Goal: Check status: Check status

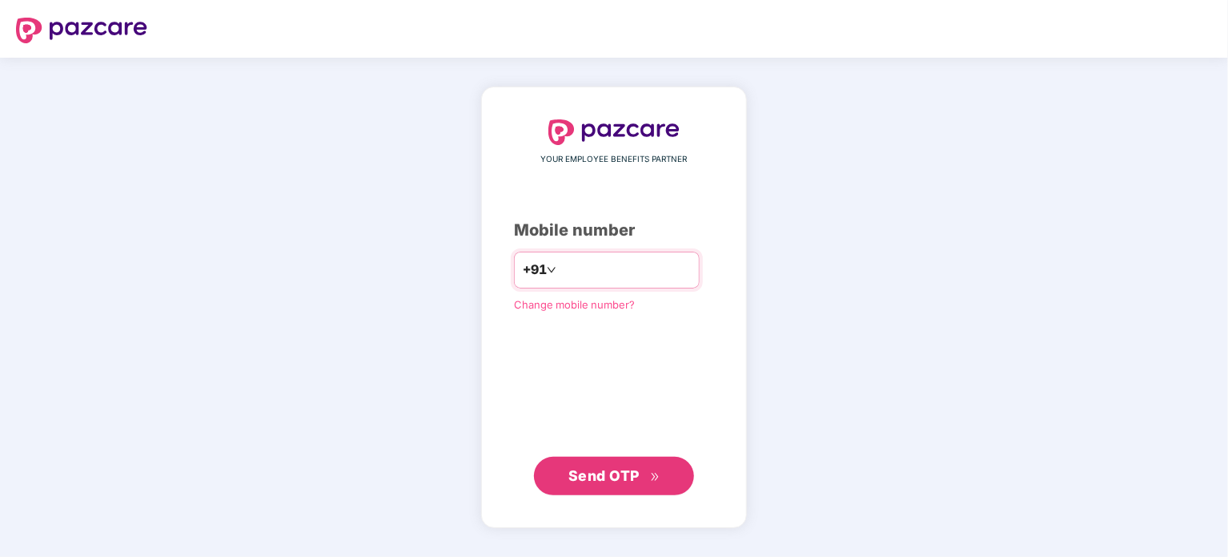
click at [637, 255] on div "+91" at bounding box center [607, 269] width 186 height 37
click at [628, 271] on input "number" at bounding box center [625, 270] width 131 height 26
type input "**********"
click at [576, 470] on span "Send OTP" at bounding box center [604, 475] width 71 height 17
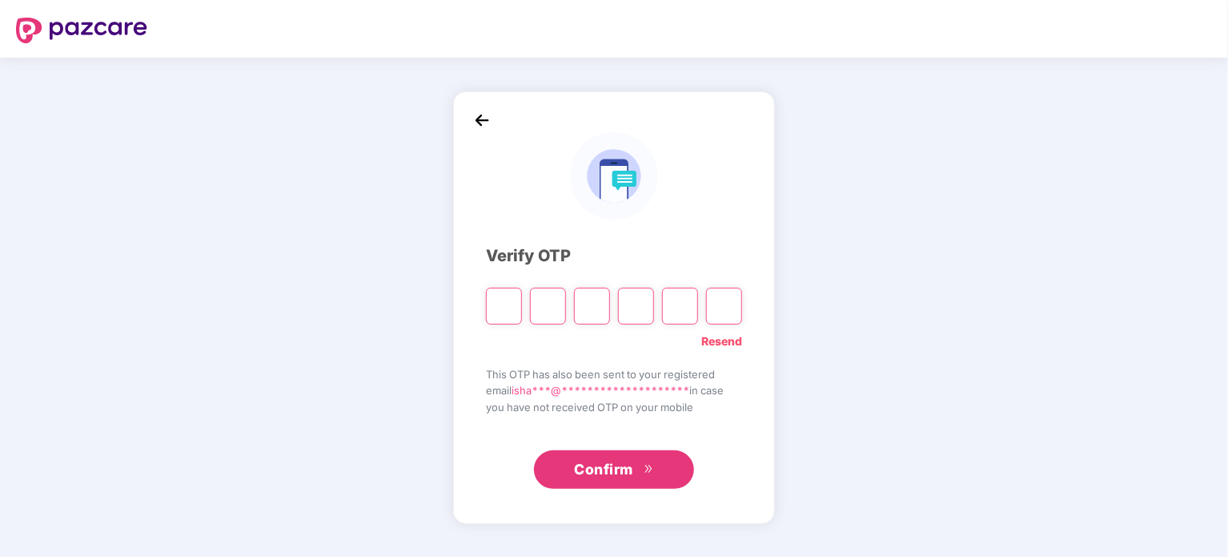
type input "*"
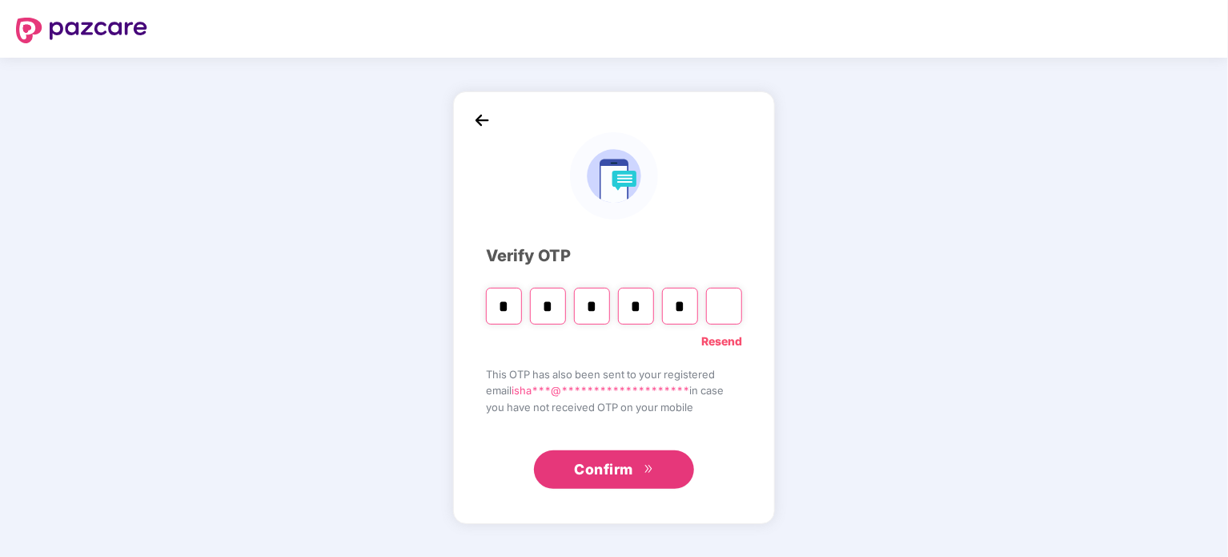
type input "*"
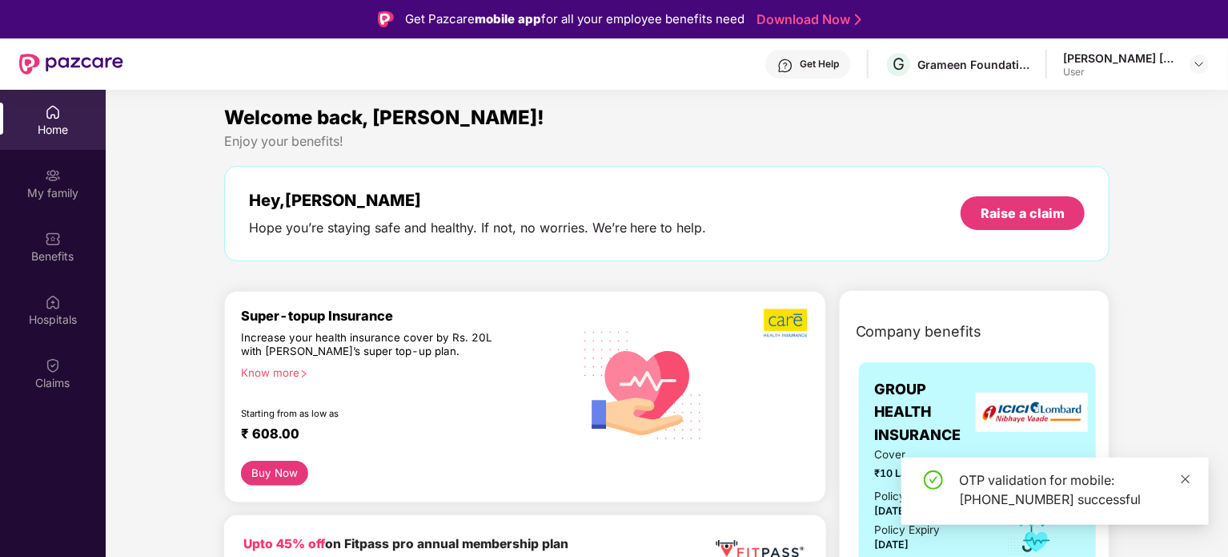
click at [1188, 476] on icon "close" at bounding box center [1185, 478] width 11 height 11
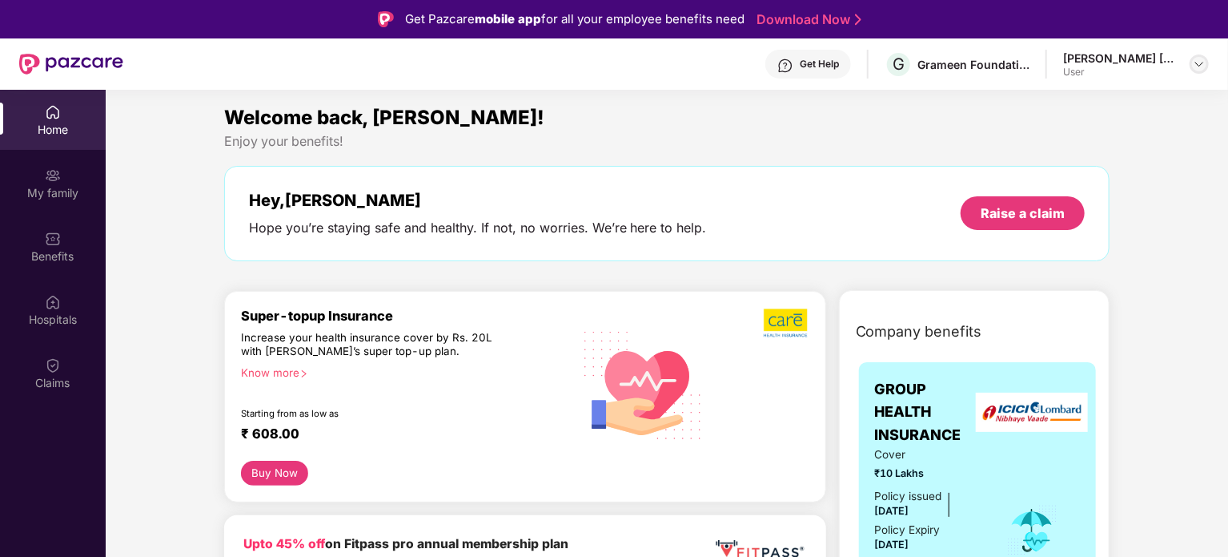
click at [1198, 58] on img at bounding box center [1199, 64] width 13 height 13
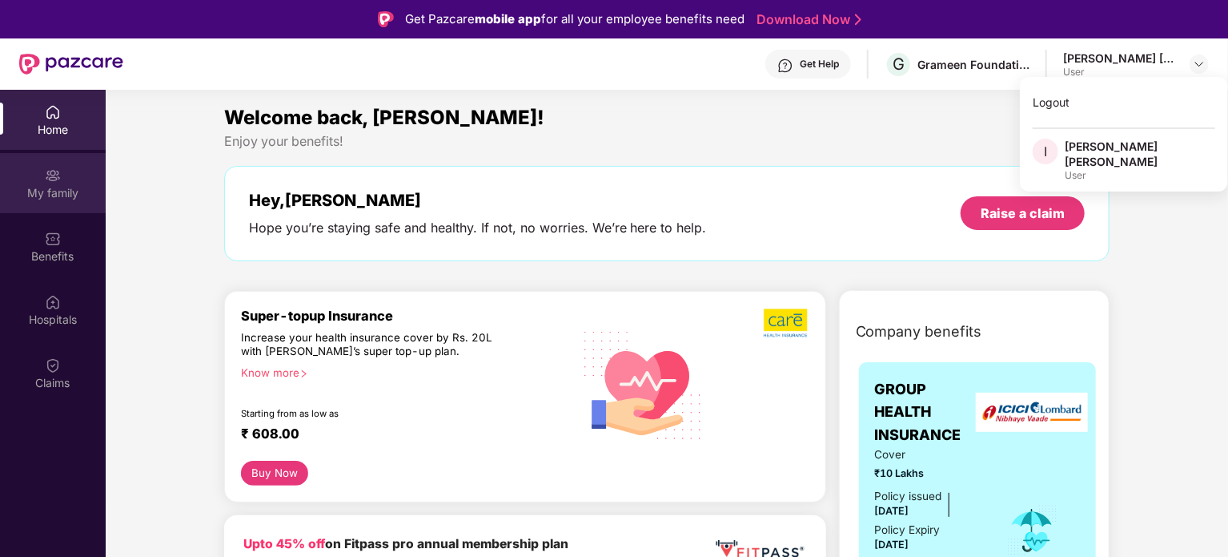
click at [37, 187] on div "My family" at bounding box center [53, 193] width 106 height 16
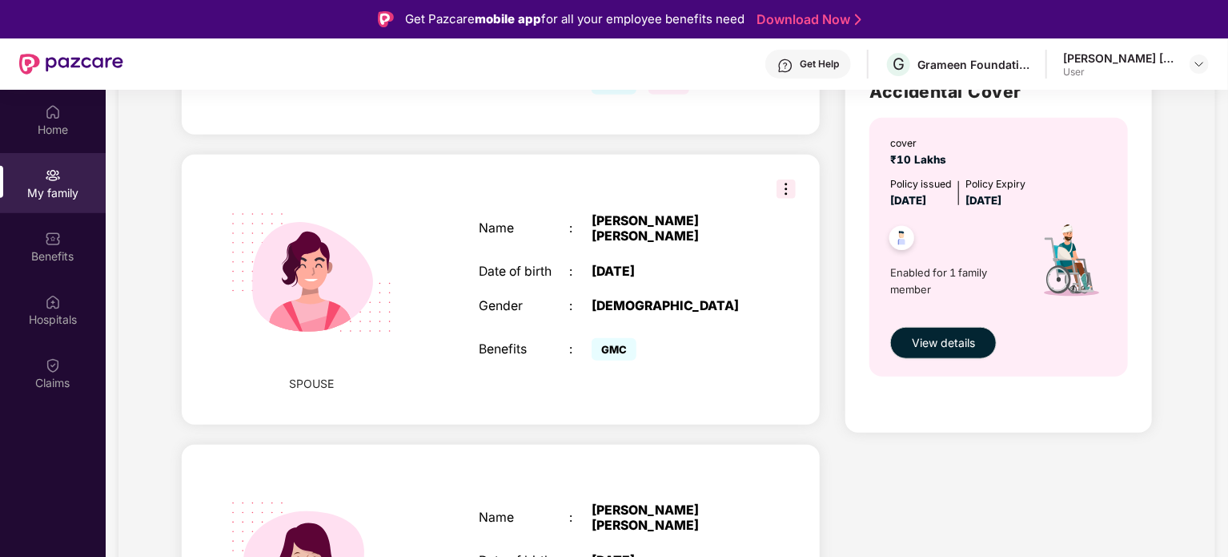
scroll to position [480, 0]
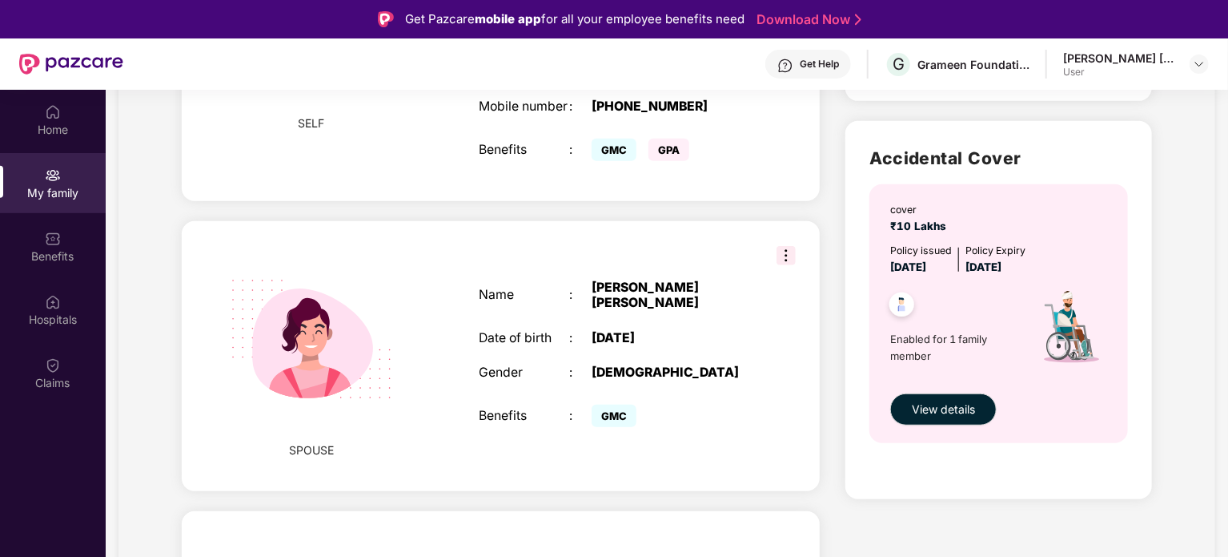
click at [666, 139] on span "GPA" at bounding box center [669, 150] width 41 height 22
click at [788, 246] on img at bounding box center [786, 255] width 19 height 19
click at [738, 365] on div "[DEMOGRAPHIC_DATA]" at bounding box center [671, 372] width 159 height 15
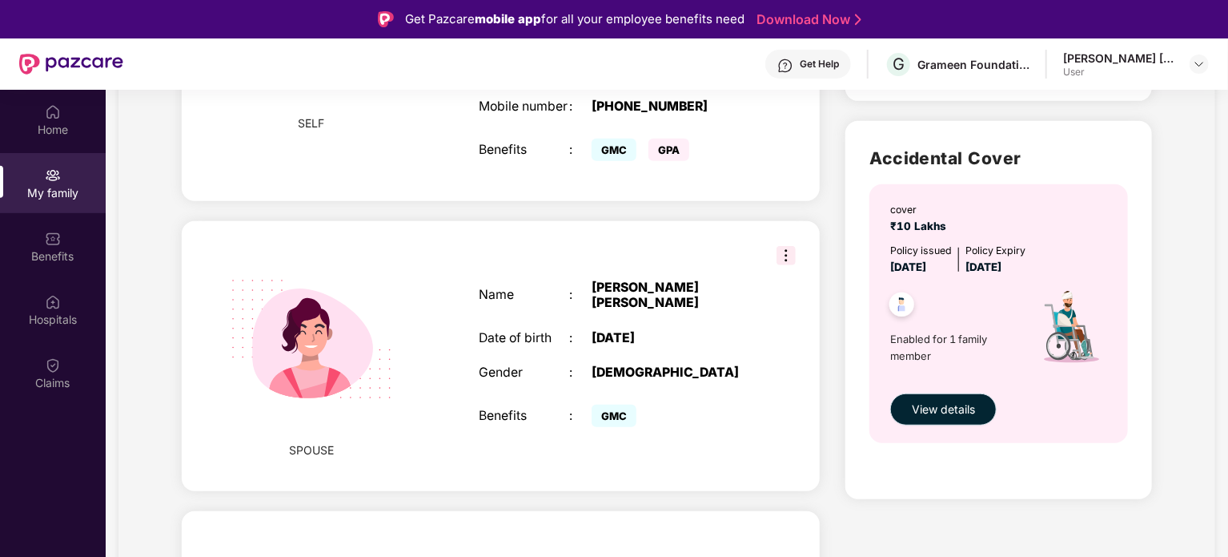
click at [958, 404] on span "View details" at bounding box center [943, 409] width 63 height 18
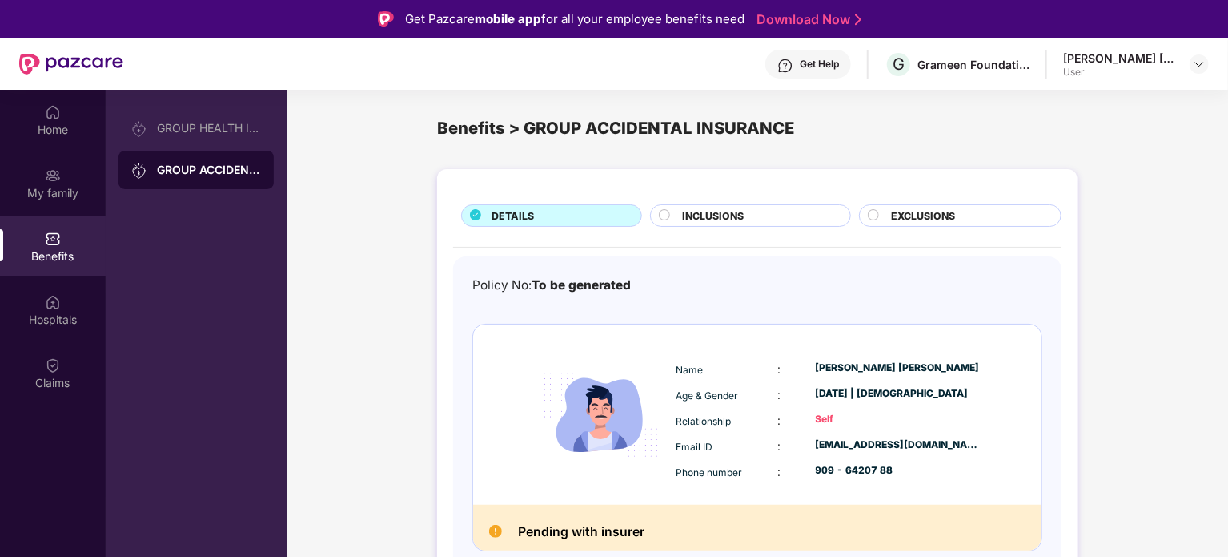
scroll to position [9, 0]
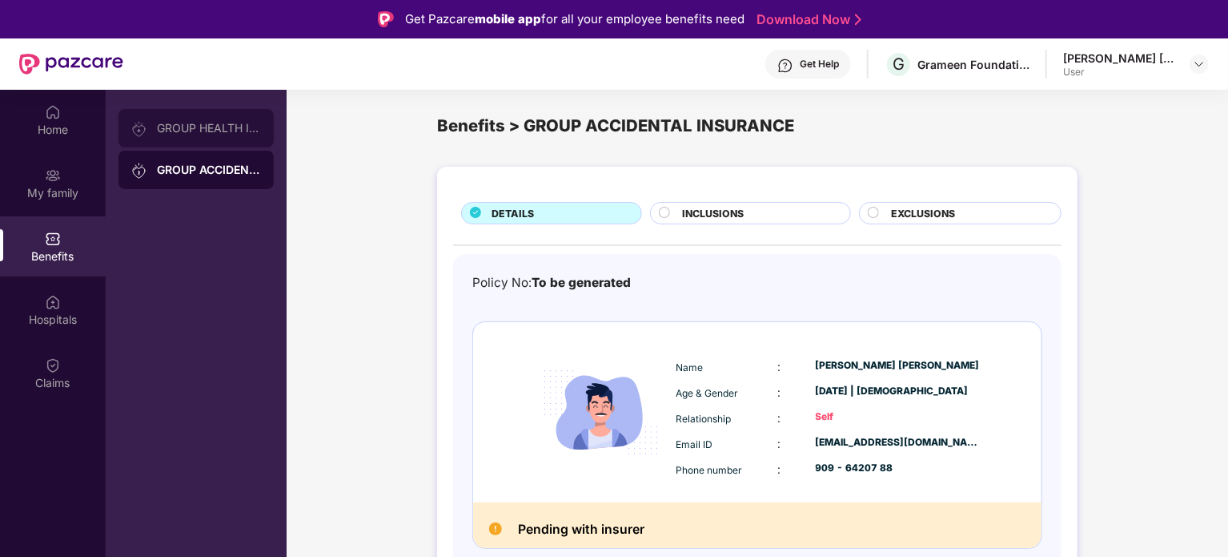
click at [186, 127] on div "GROUP HEALTH INSURANCE" at bounding box center [209, 128] width 104 height 13
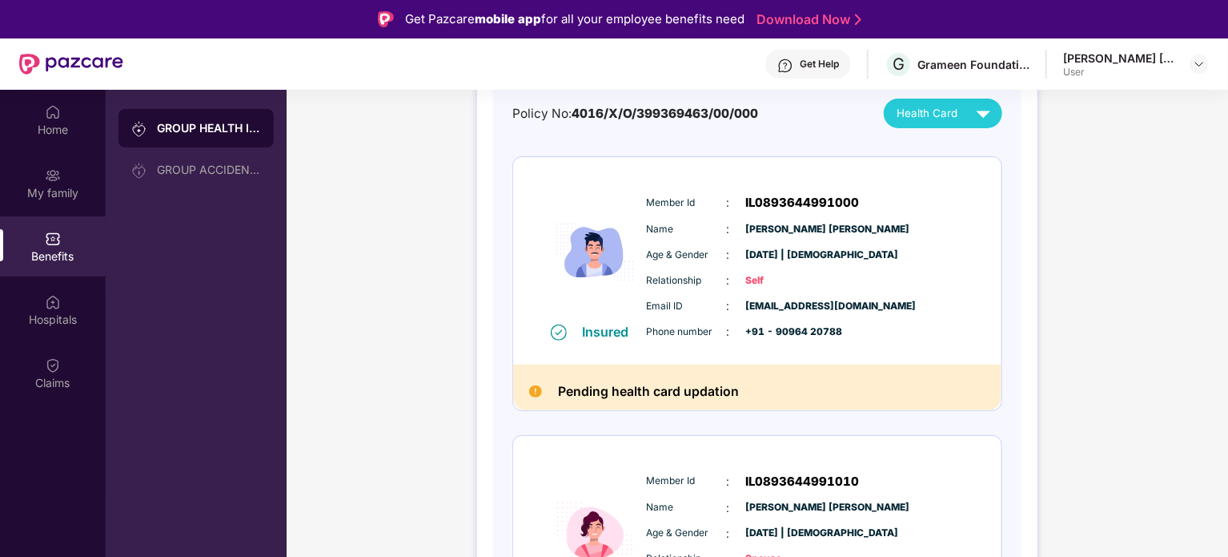
scroll to position [168, 0]
click at [987, 115] on img at bounding box center [984, 114] width 28 height 28
click at [809, 58] on div "Get Help" at bounding box center [819, 64] width 39 height 13
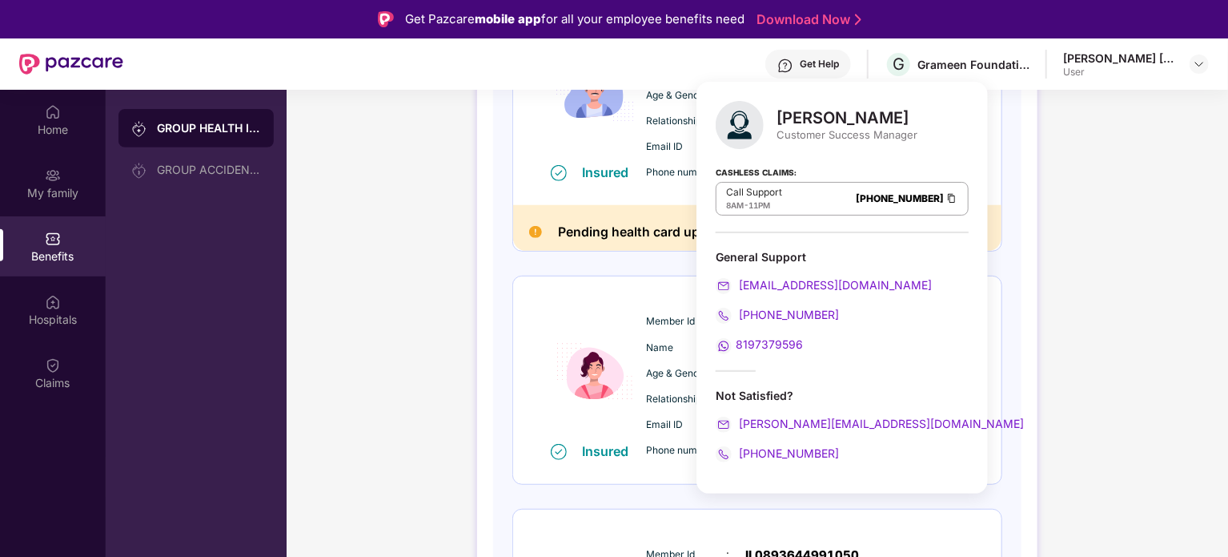
scroll to position [90, 0]
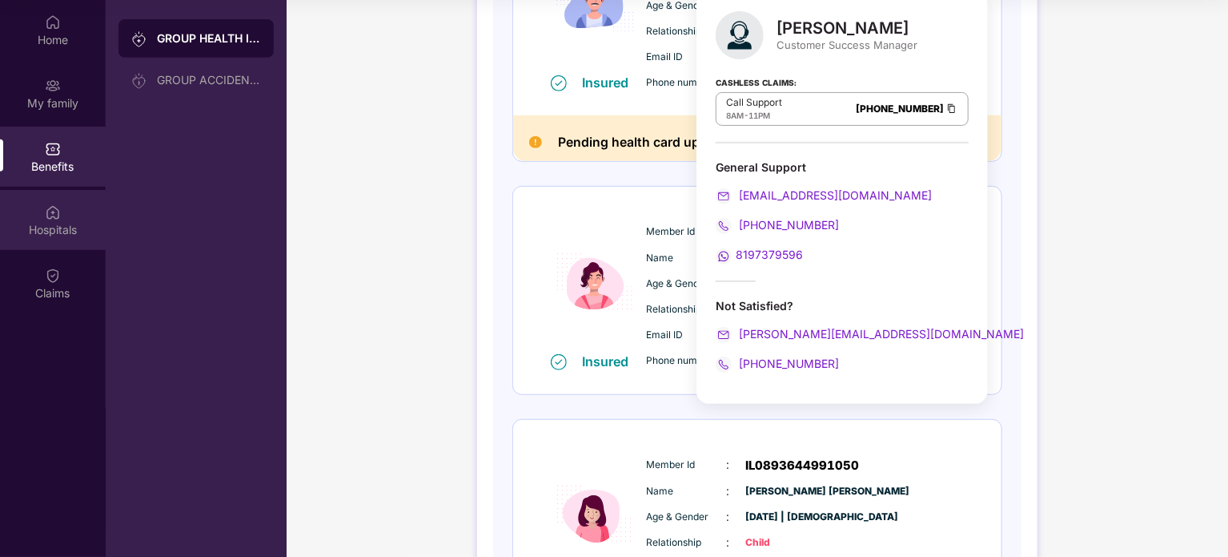
click at [62, 233] on div "Hospitals" at bounding box center [53, 230] width 106 height 16
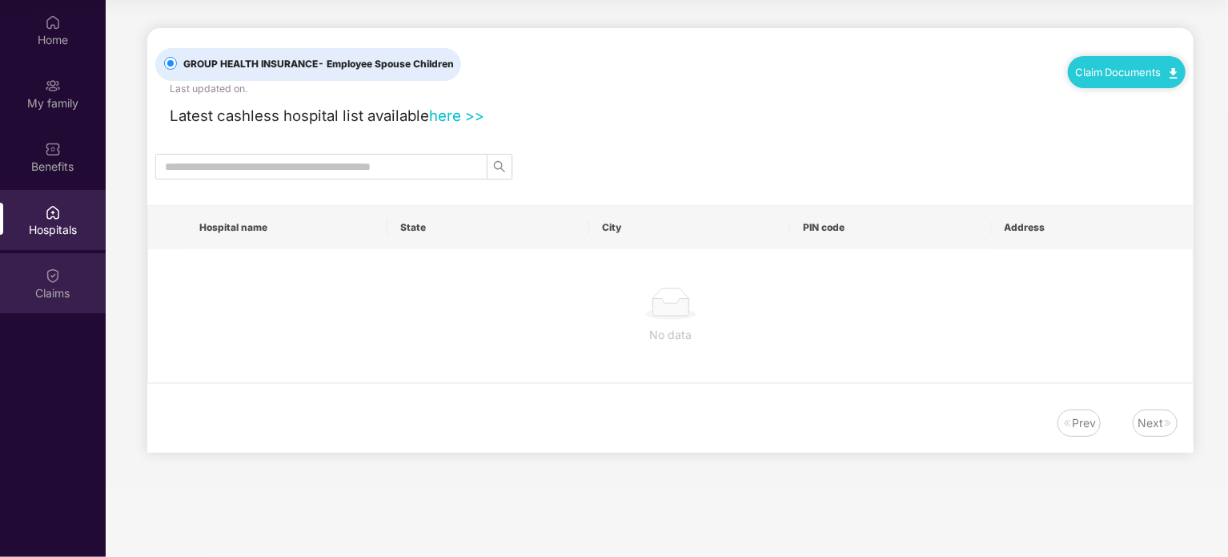
click at [62, 287] on div "Claims" at bounding box center [53, 293] width 106 height 16
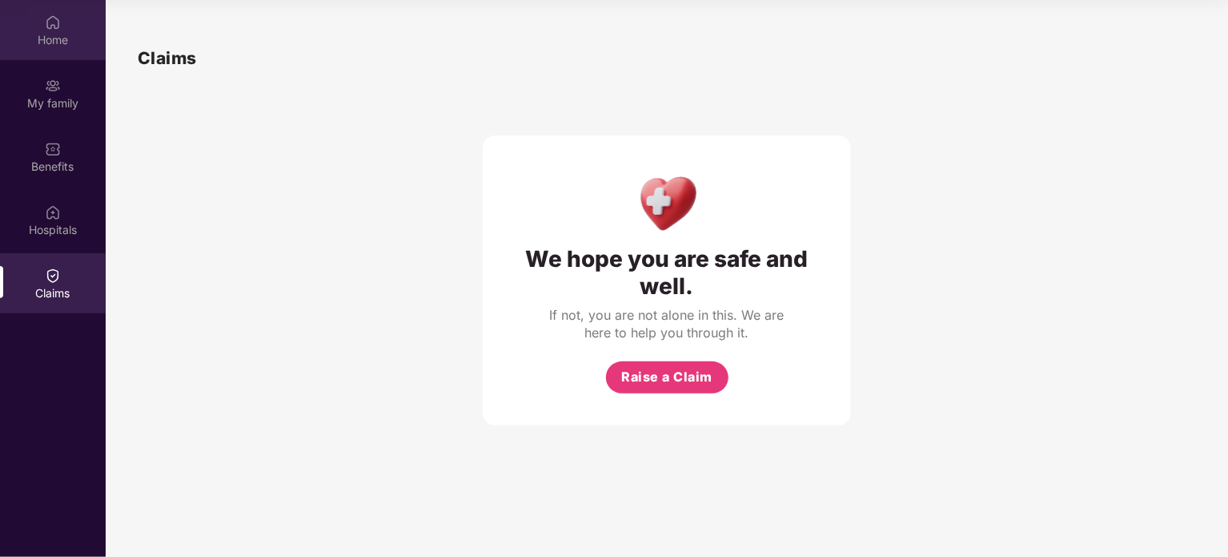
click at [38, 18] on div "Home" at bounding box center [53, 30] width 106 height 60
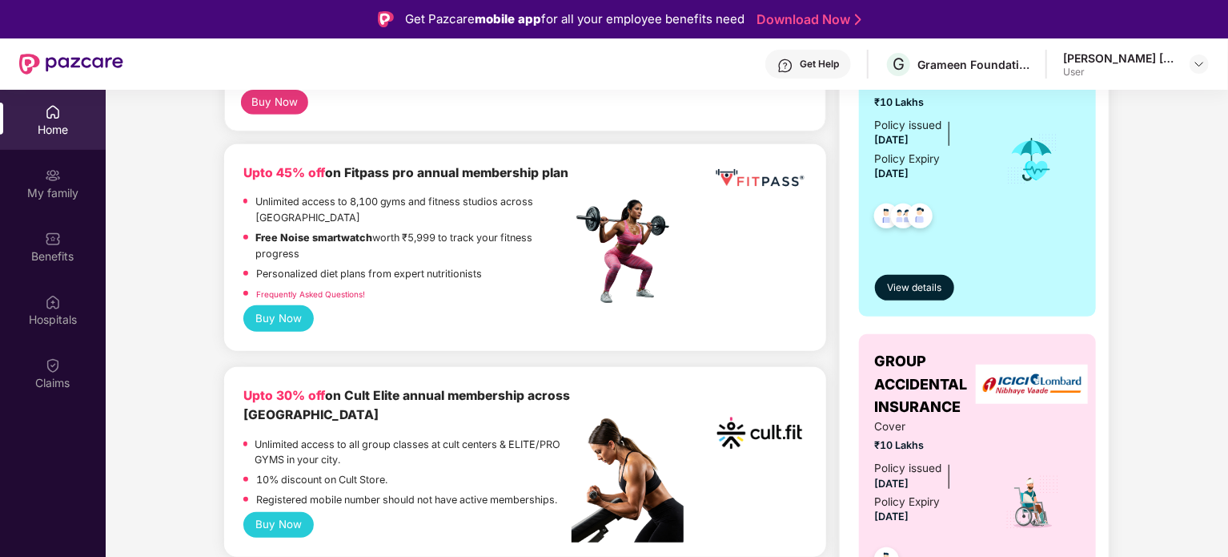
scroll to position [400, 0]
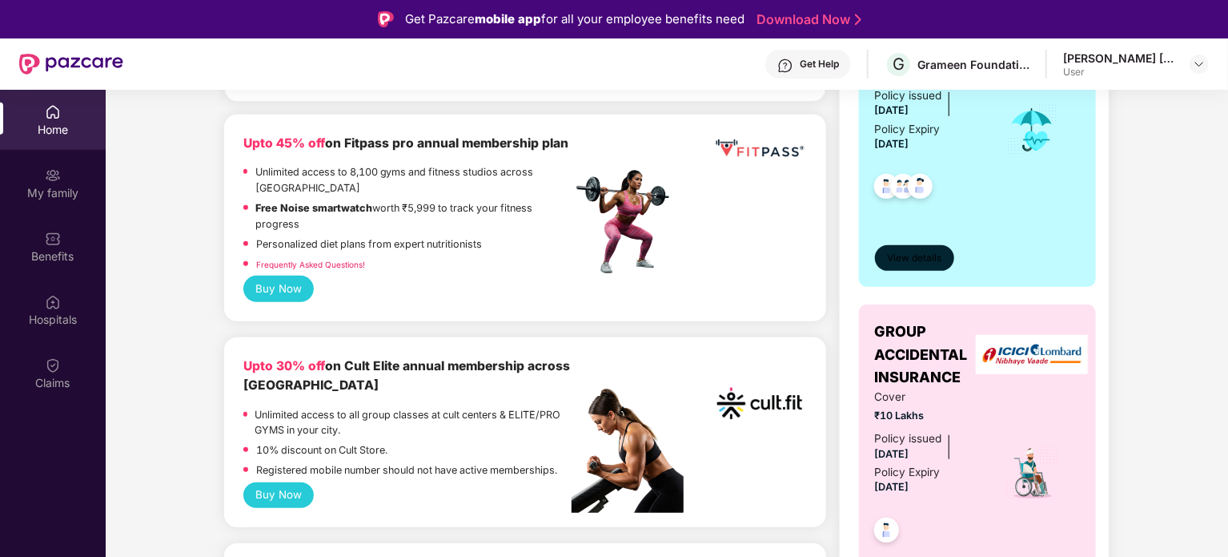
click at [910, 251] on span "View details" at bounding box center [914, 258] width 54 height 15
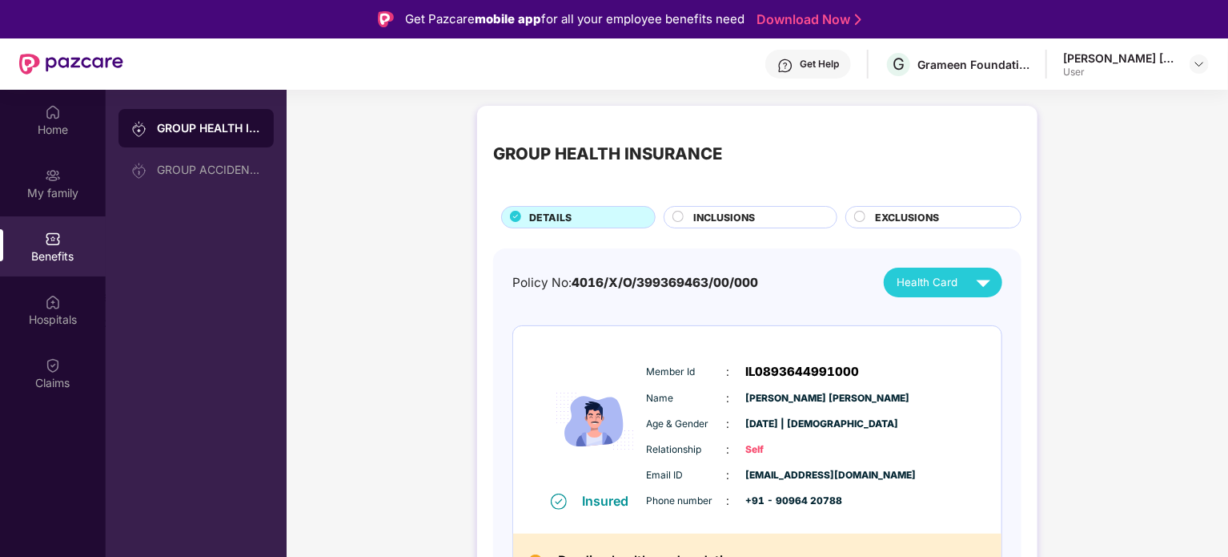
click at [756, 220] on div "INCLUSIONS" at bounding box center [756, 219] width 143 height 18
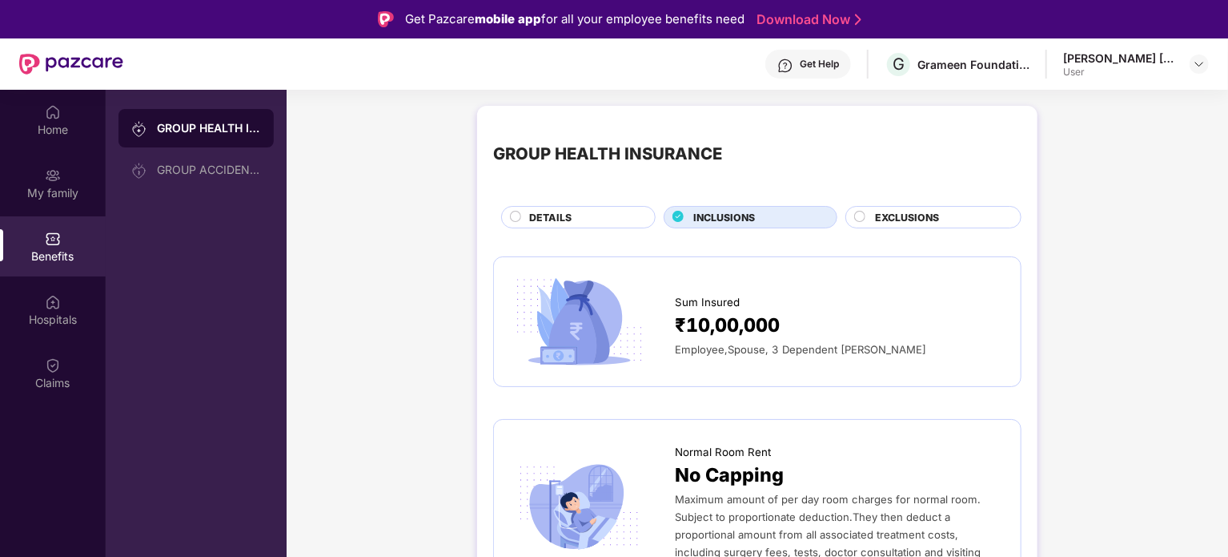
click at [920, 207] on div "EXCLUSIONS" at bounding box center [934, 217] width 176 height 22
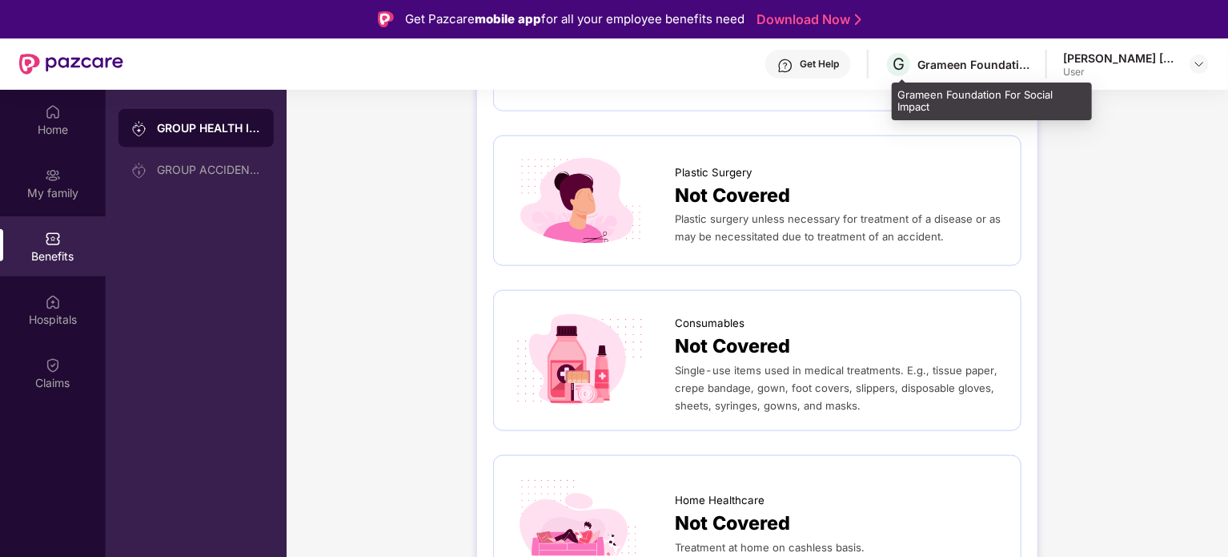
click at [950, 54] on div "G Grameen Foundation For Social Impact" at bounding box center [957, 64] width 145 height 28
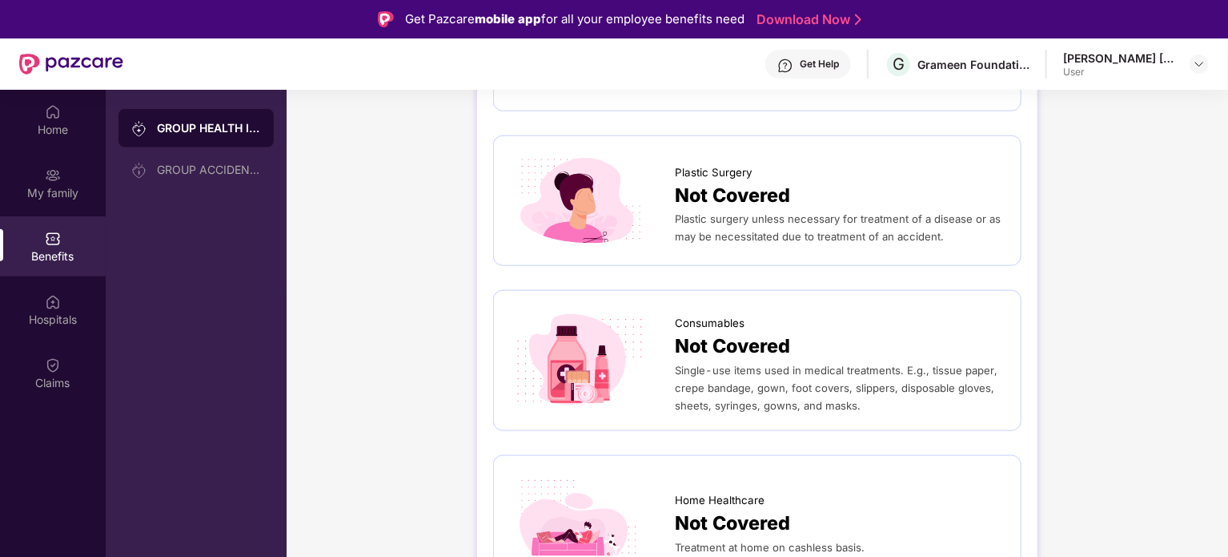
click at [830, 68] on div "Get Help" at bounding box center [819, 64] width 39 height 13
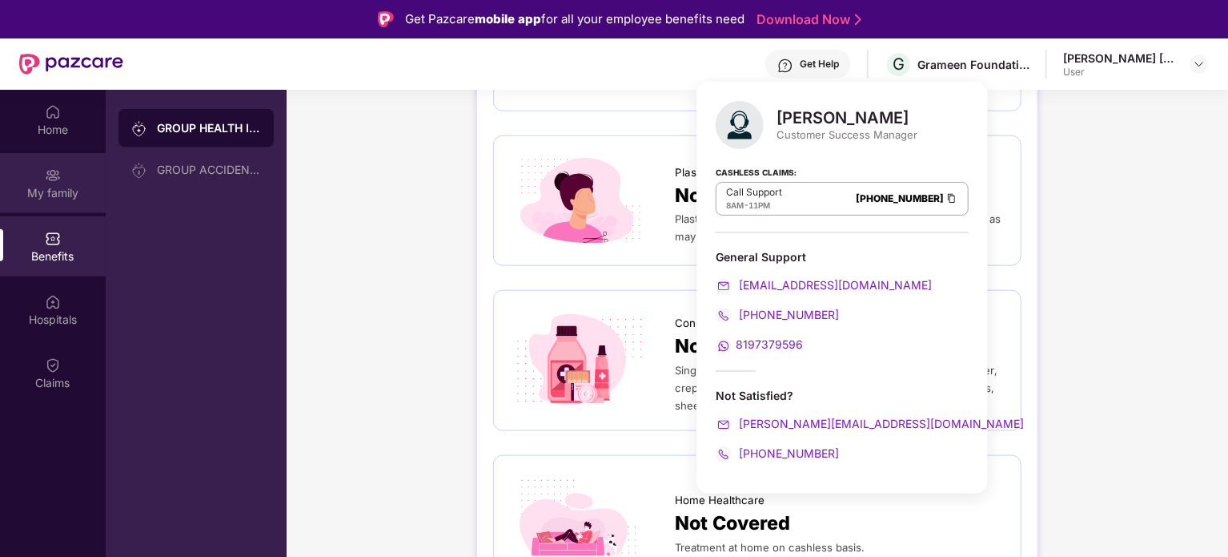
click at [39, 192] on div "My family" at bounding box center [53, 193] width 106 height 16
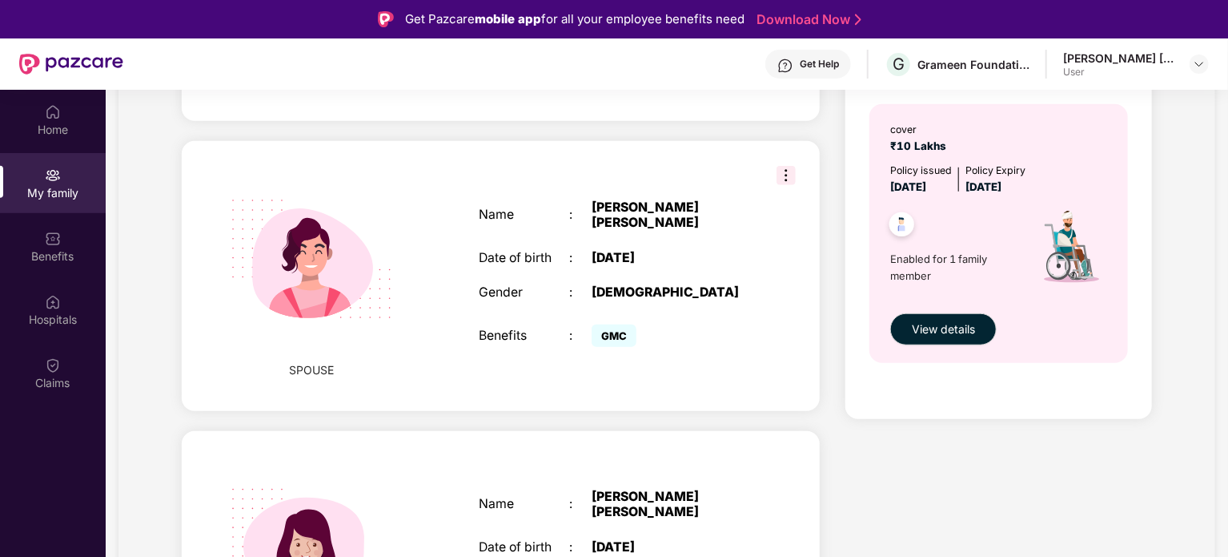
scroll to position [480, 0]
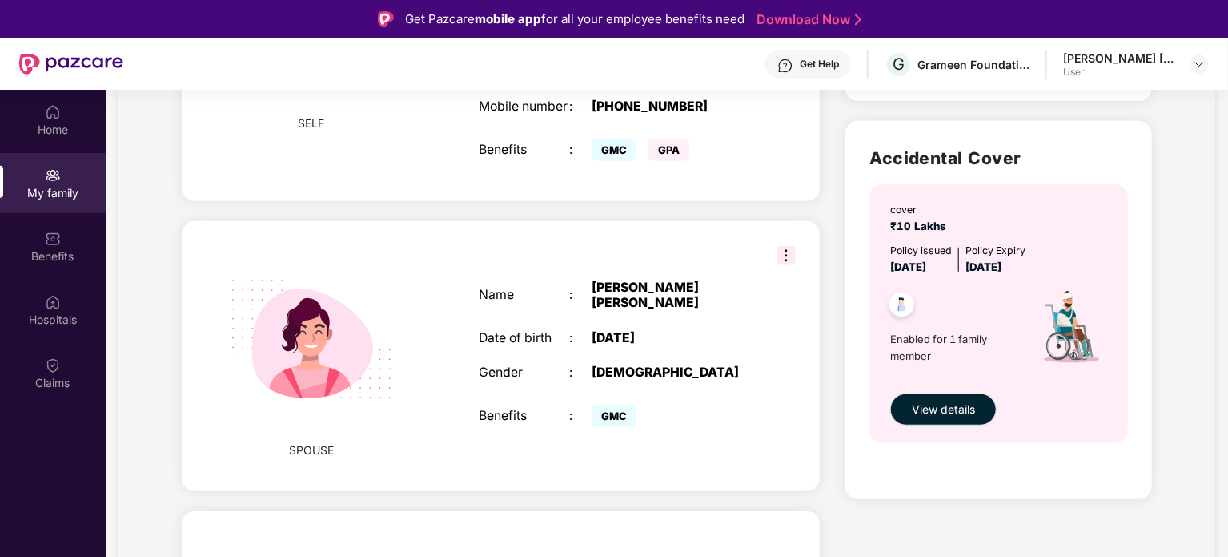
click at [959, 396] on button "View details" at bounding box center [943, 409] width 106 height 32
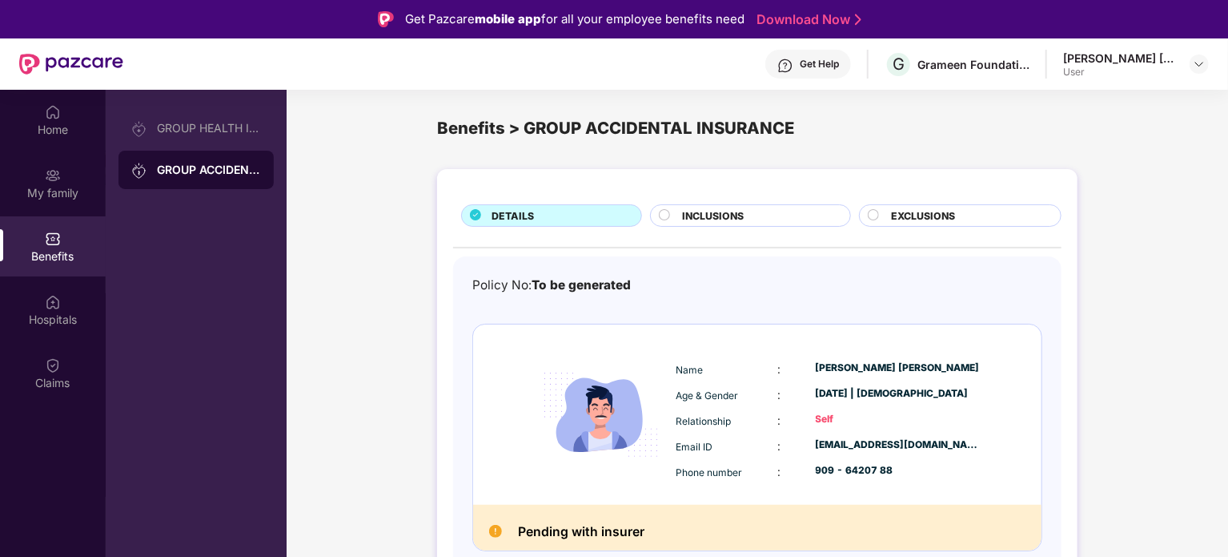
scroll to position [9, 0]
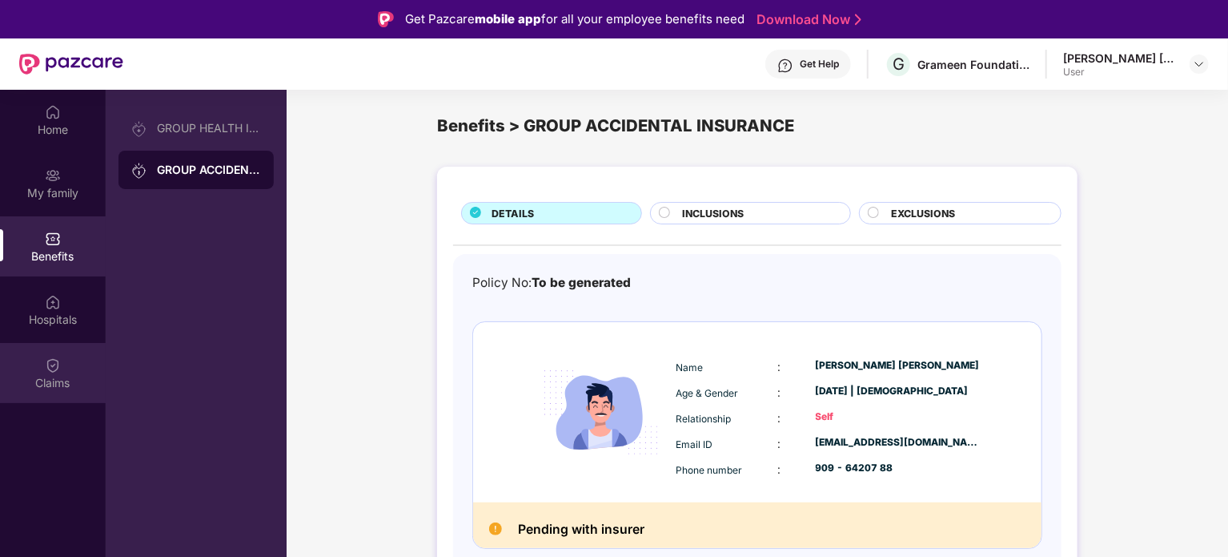
click at [66, 379] on div "Claims" at bounding box center [53, 383] width 106 height 16
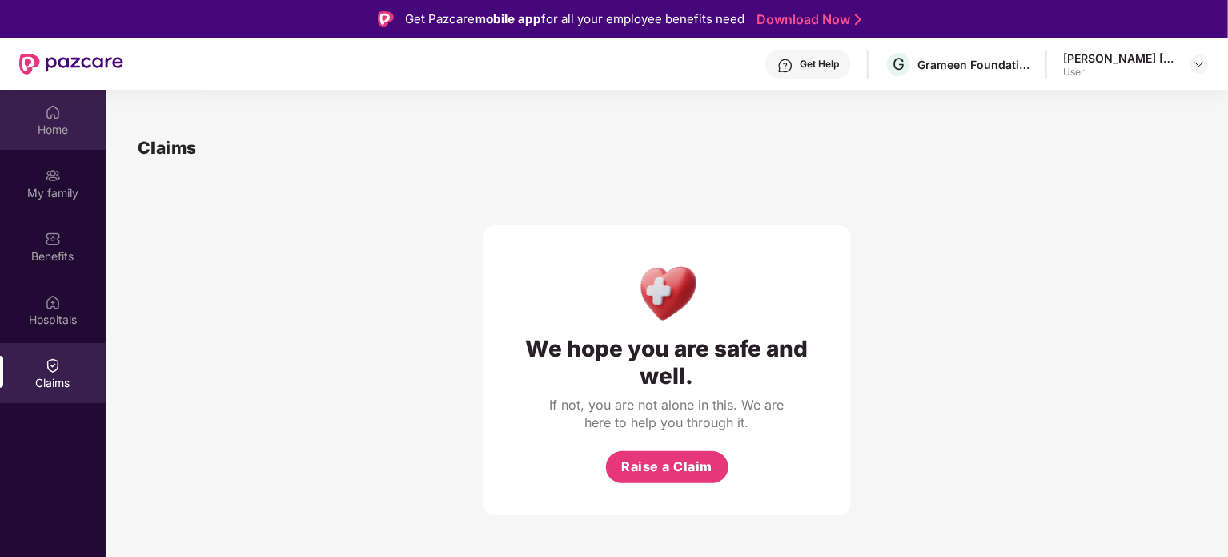
click at [38, 119] on div "Home" at bounding box center [53, 120] width 106 height 60
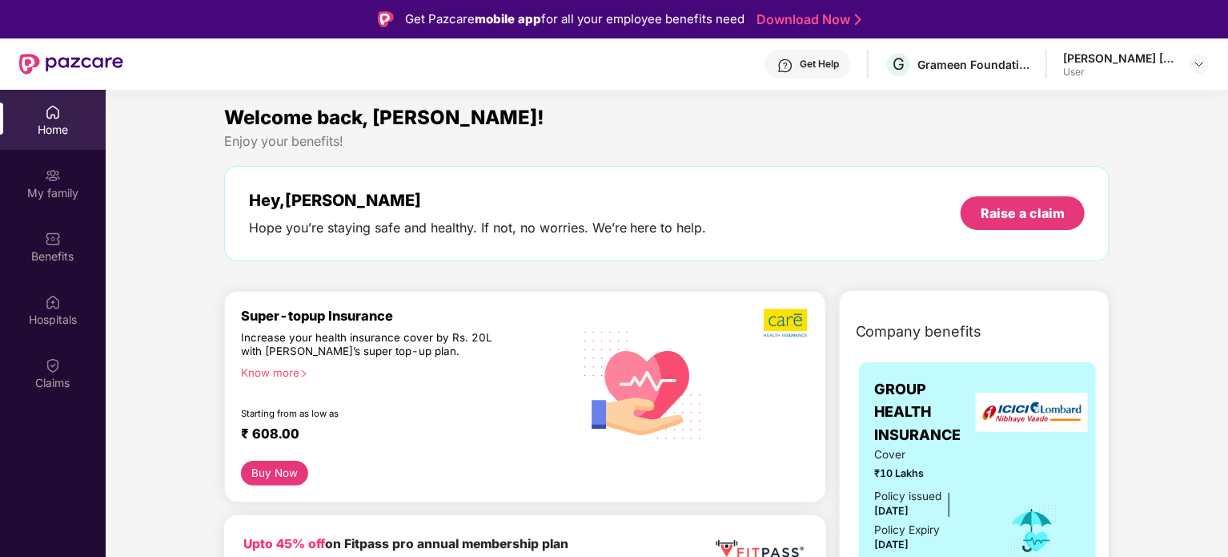
click at [783, 319] on img at bounding box center [787, 322] width 46 height 30
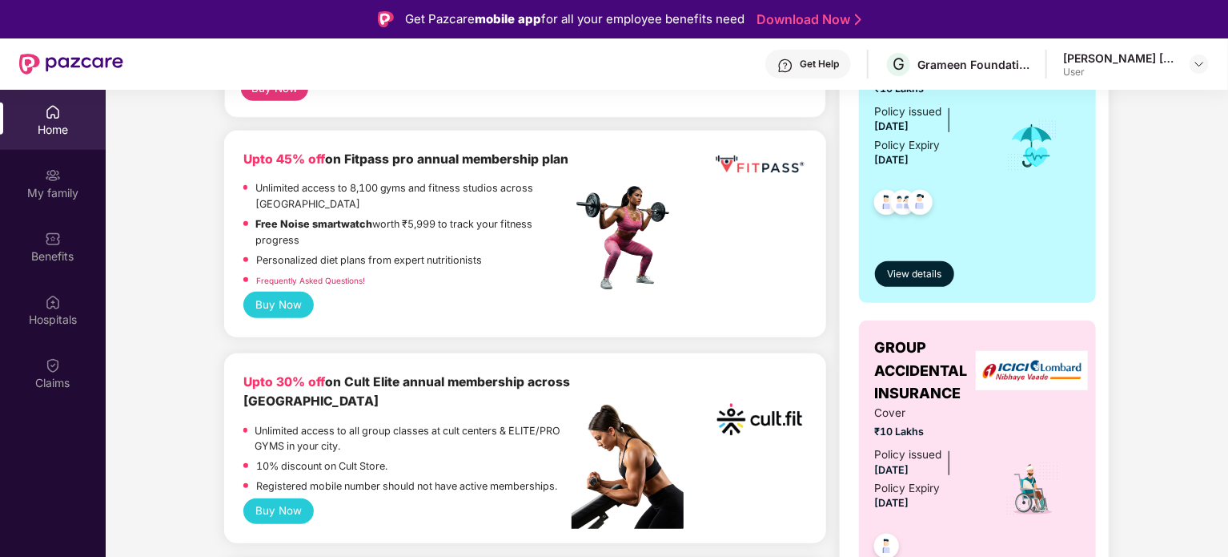
scroll to position [400, 0]
